Goal: Navigation & Orientation: Find specific page/section

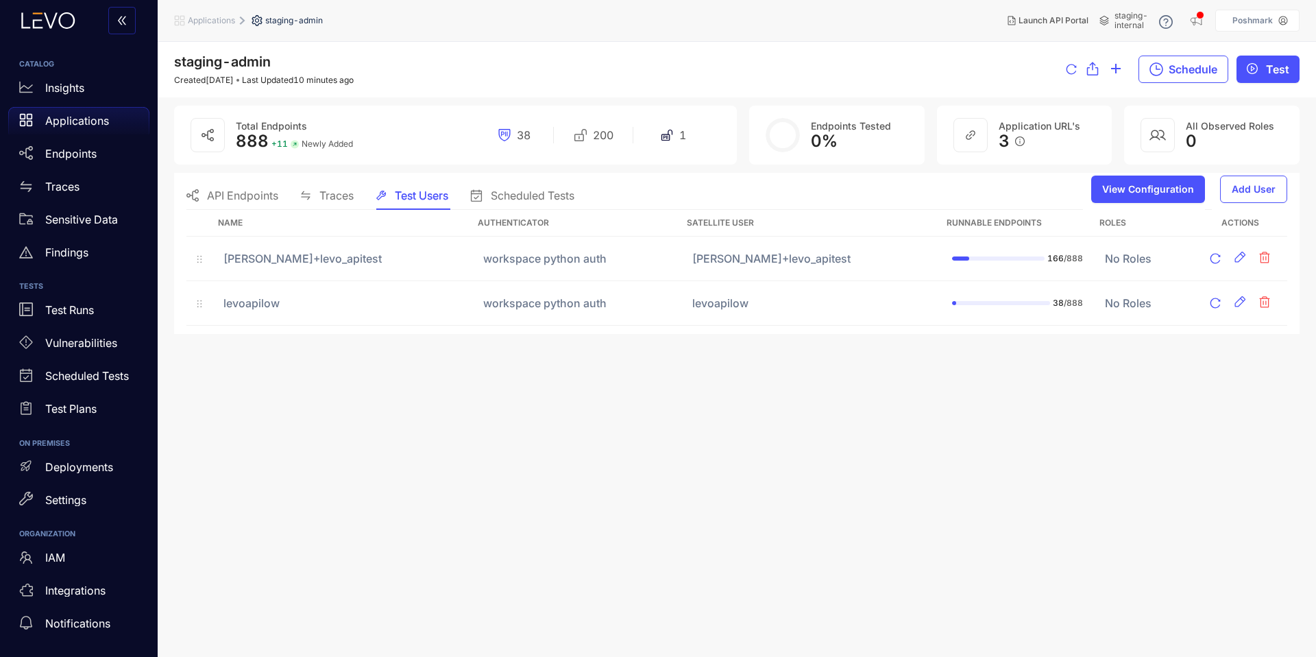
click at [1125, 11] on span "staging-internal" at bounding box center [1131, 20] width 34 height 19
click at [87, 88] on div "Insights" at bounding box center [78, 87] width 141 height 27
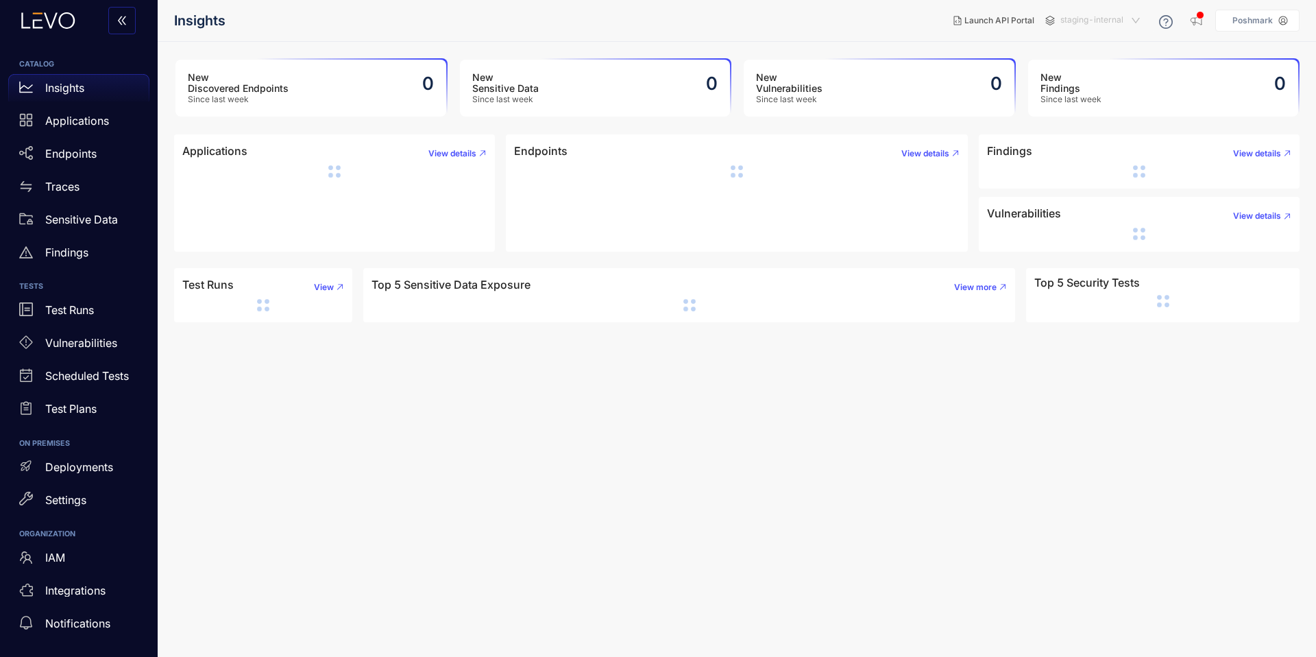
click at [1103, 13] on span "staging-internal" at bounding box center [1101, 21] width 82 height 22
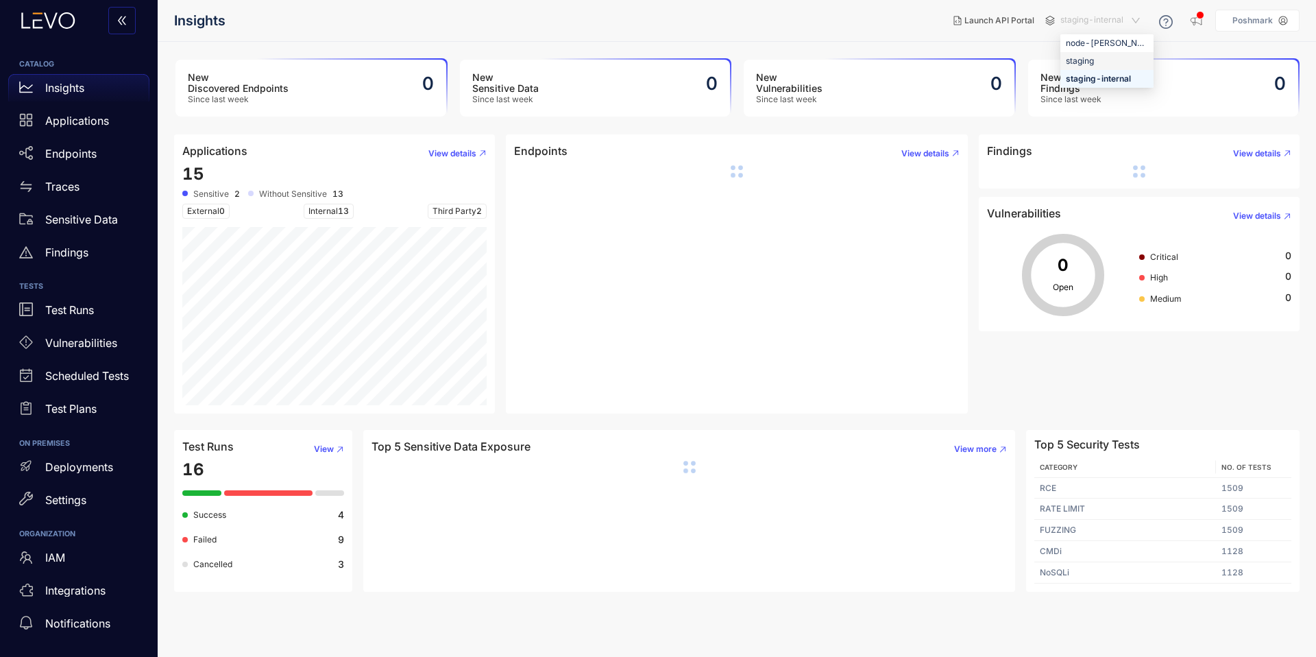
click at [1092, 60] on div "staging" at bounding box center [1107, 60] width 82 height 15
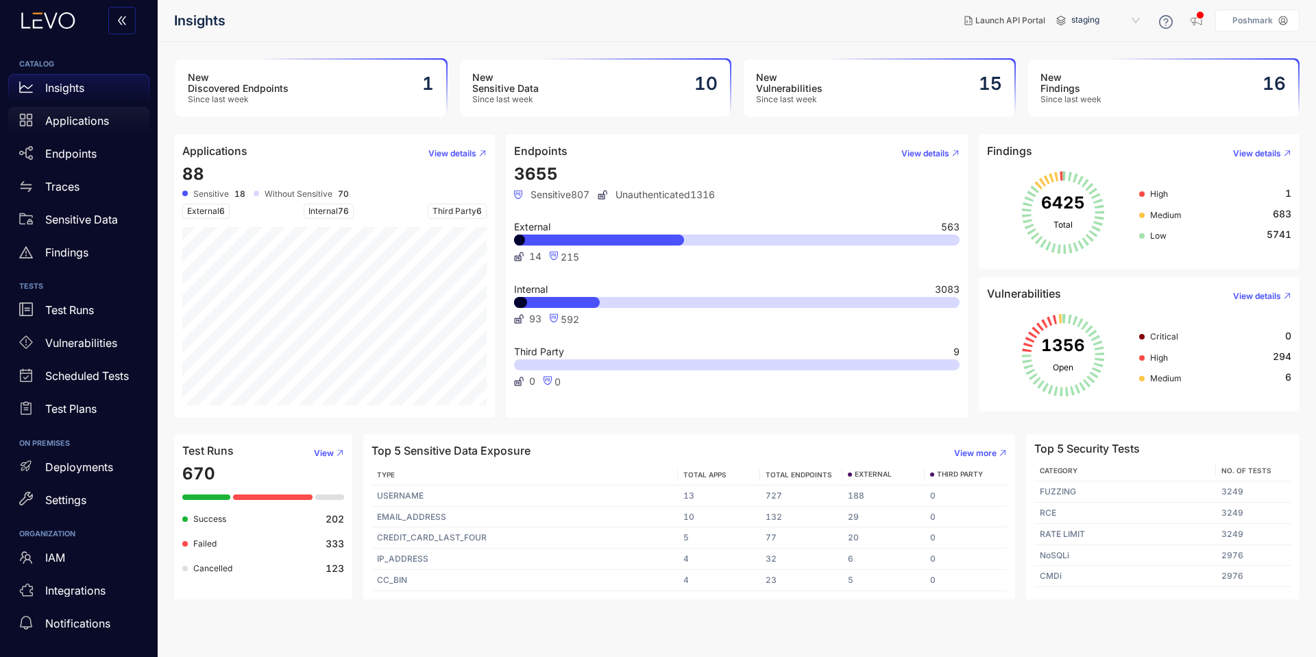
click at [66, 121] on p "Applications" at bounding box center [77, 120] width 64 height 12
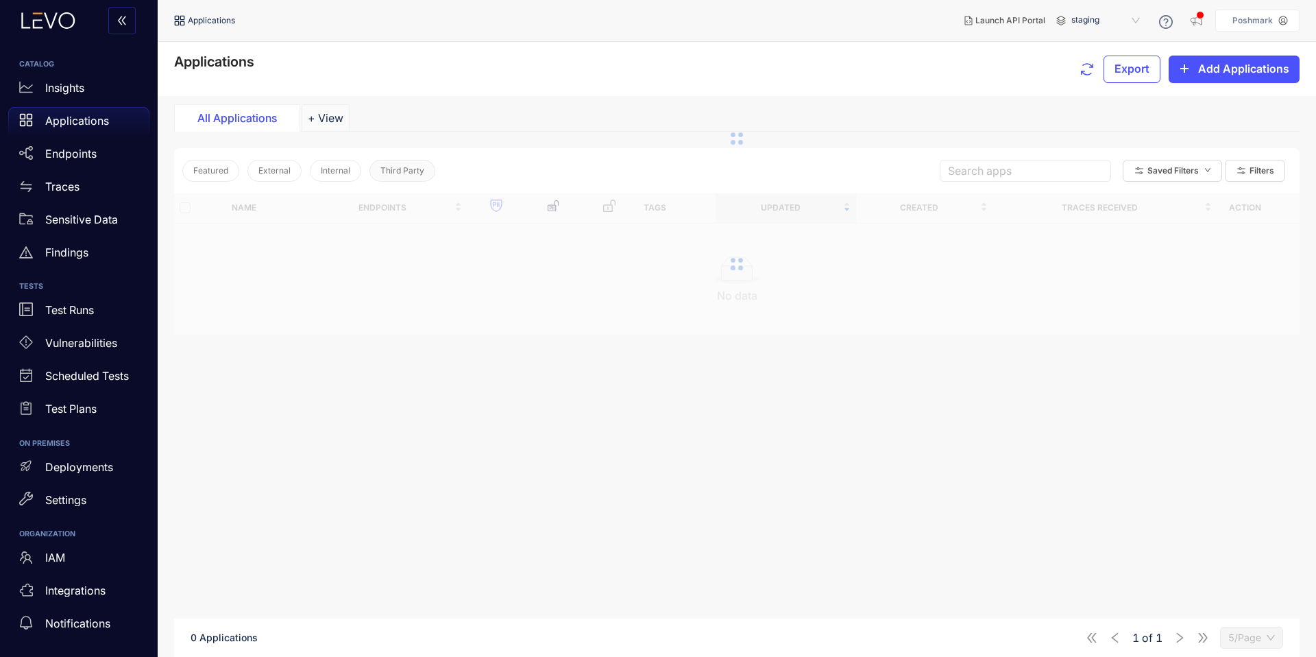
click at [382, 176] on button "Third Party" at bounding box center [402, 171] width 66 height 22
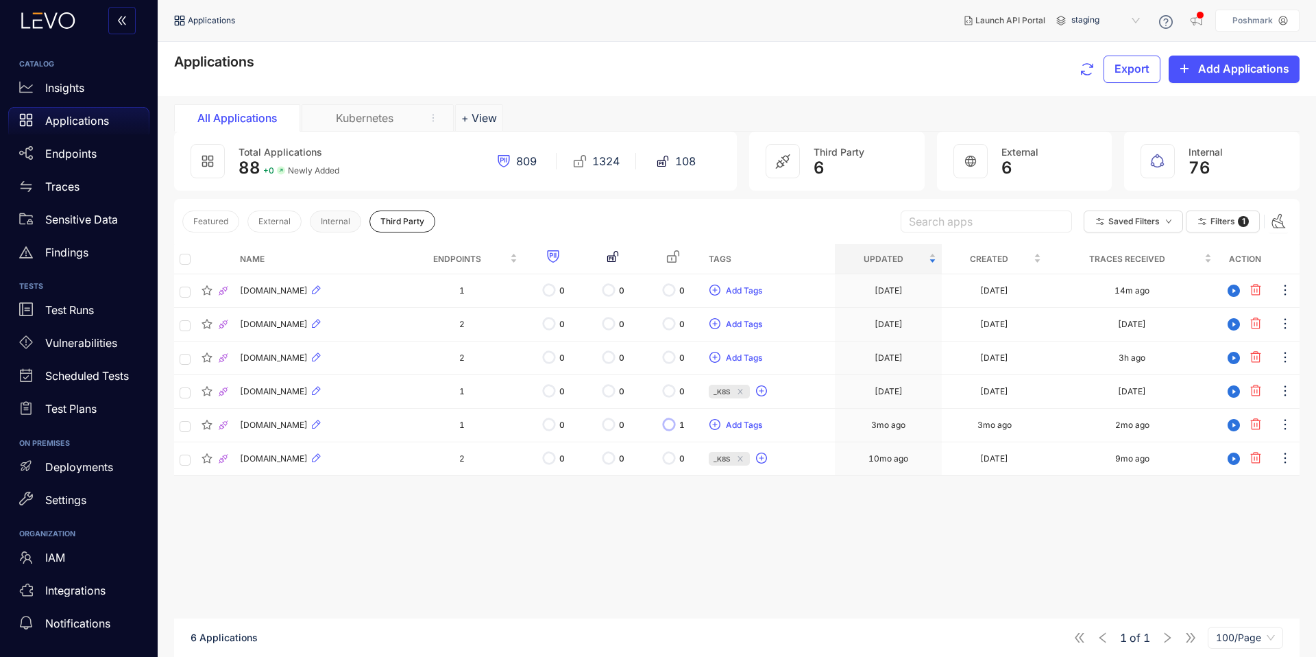
click at [335, 224] on span "Internal" at bounding box center [335, 222] width 29 height 10
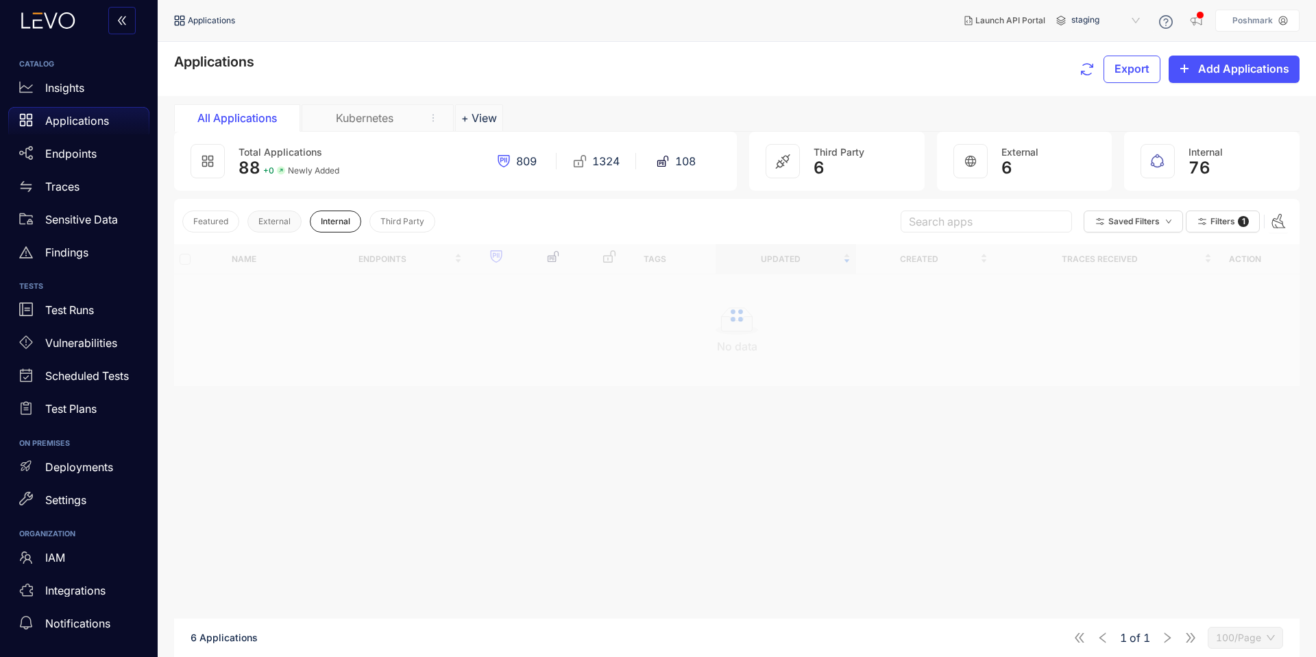
click at [266, 217] on span "External" at bounding box center [274, 222] width 32 height 10
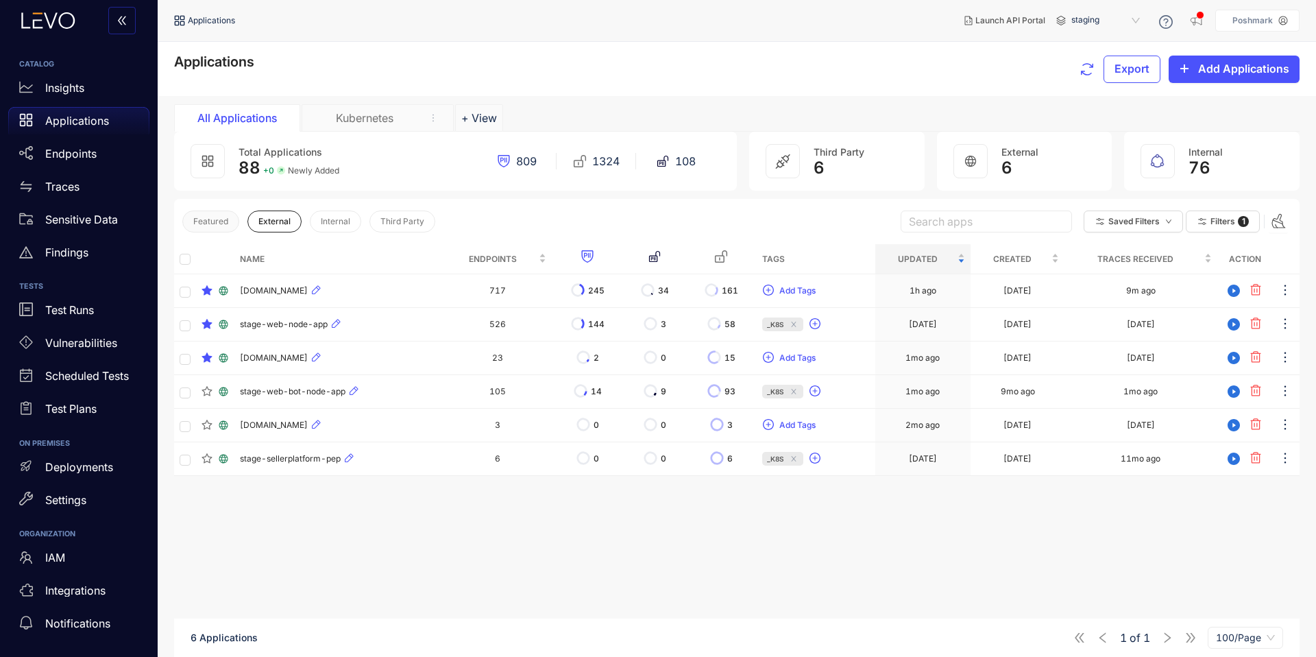
click at [225, 213] on button "Featured" at bounding box center [210, 221] width 57 height 22
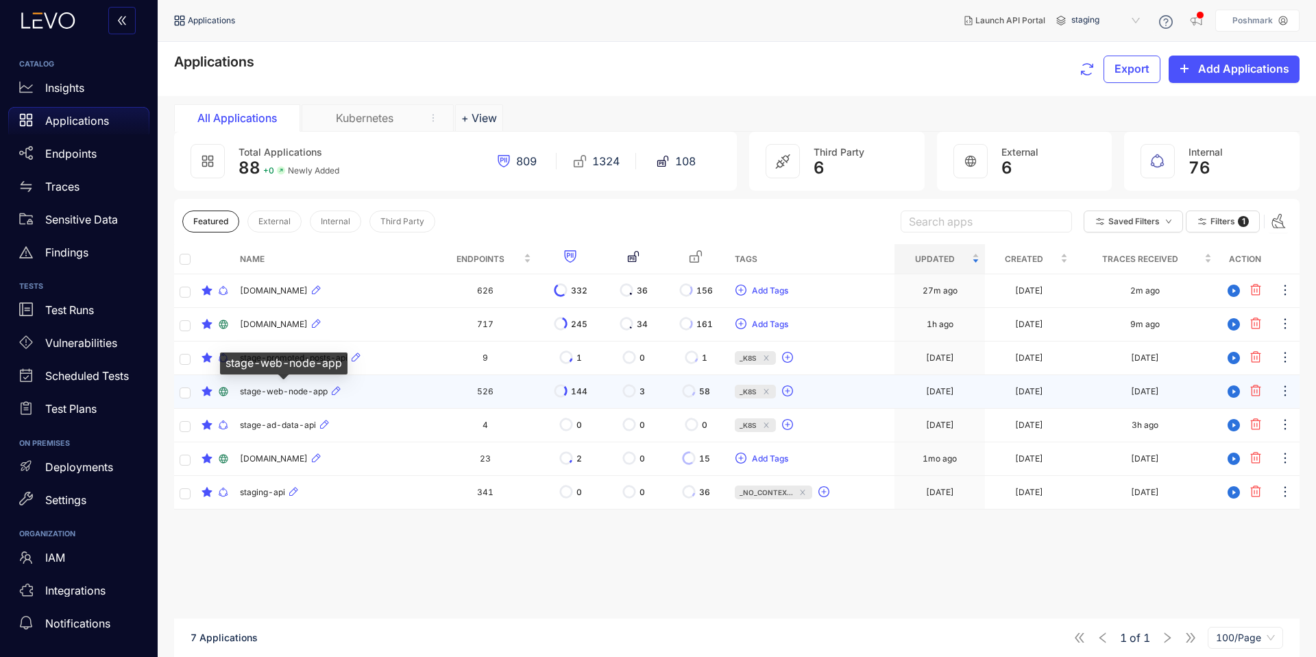
click at [303, 394] on span "stage-web-node-app" at bounding box center [284, 392] width 88 height 10
